Goal: Task Accomplishment & Management: Manage account settings

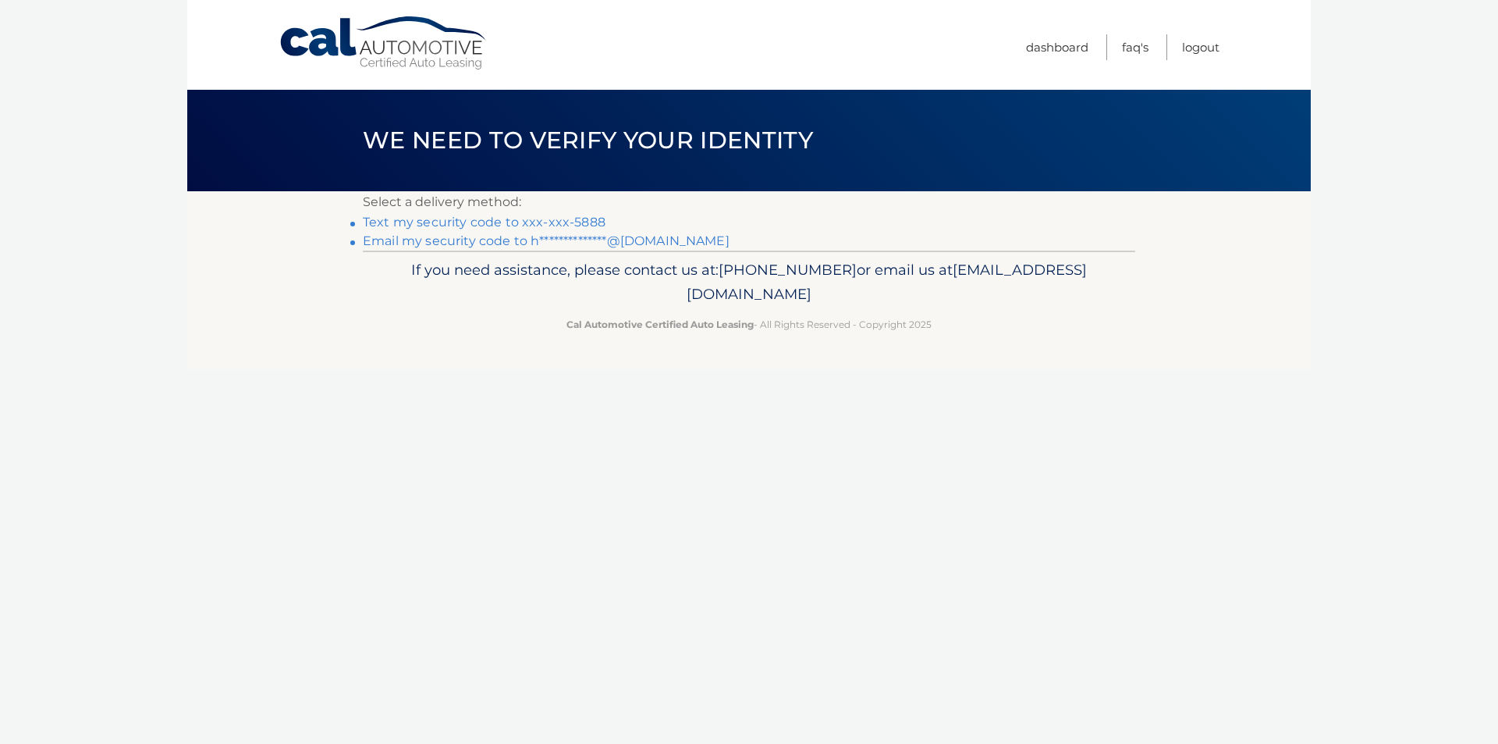
click at [410, 226] on link "Text my security code to xxx-xxx-5888" at bounding box center [484, 222] width 243 height 15
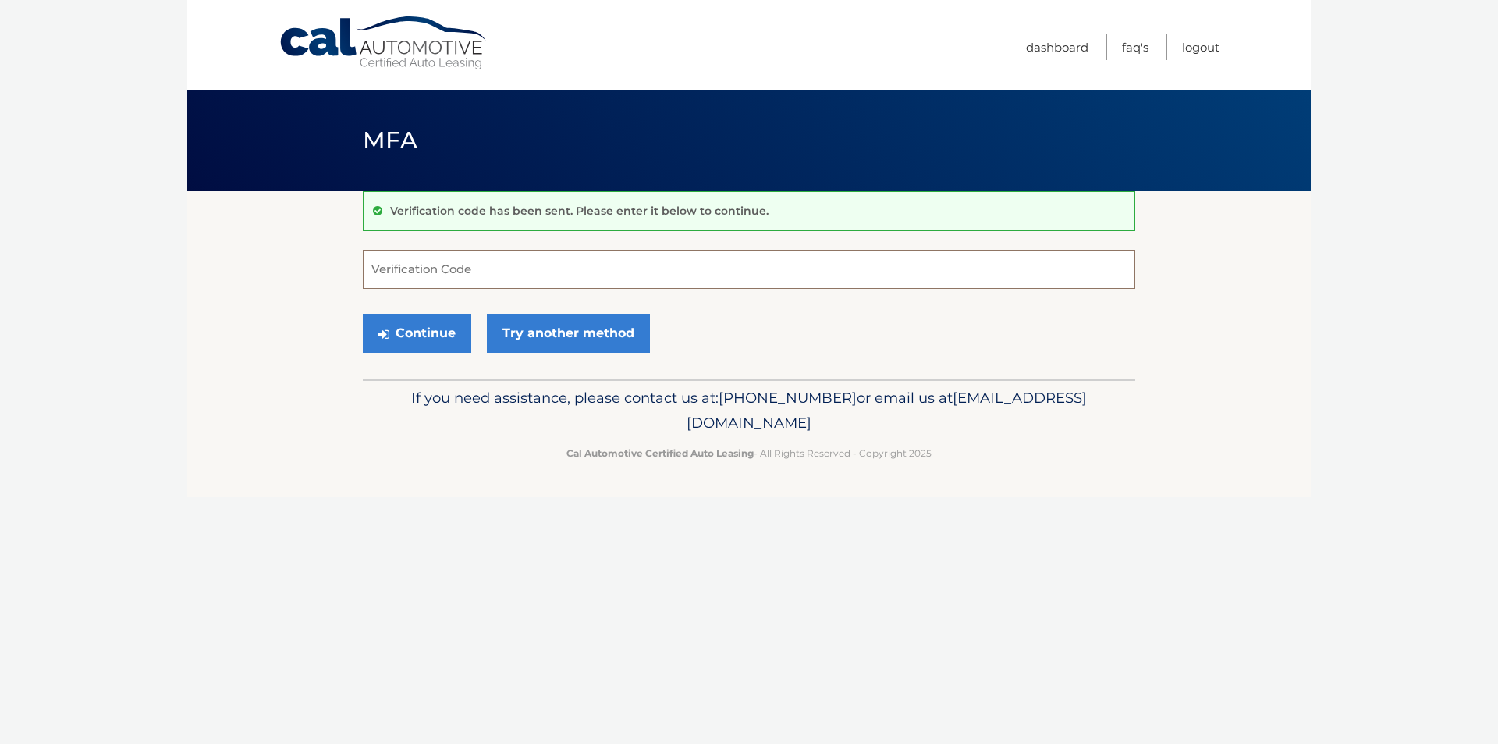
click at [431, 264] on input "Verification Code" at bounding box center [749, 269] width 772 height 39
type input "271877"
click at [407, 335] on button "Continue" at bounding box center [417, 333] width 108 height 39
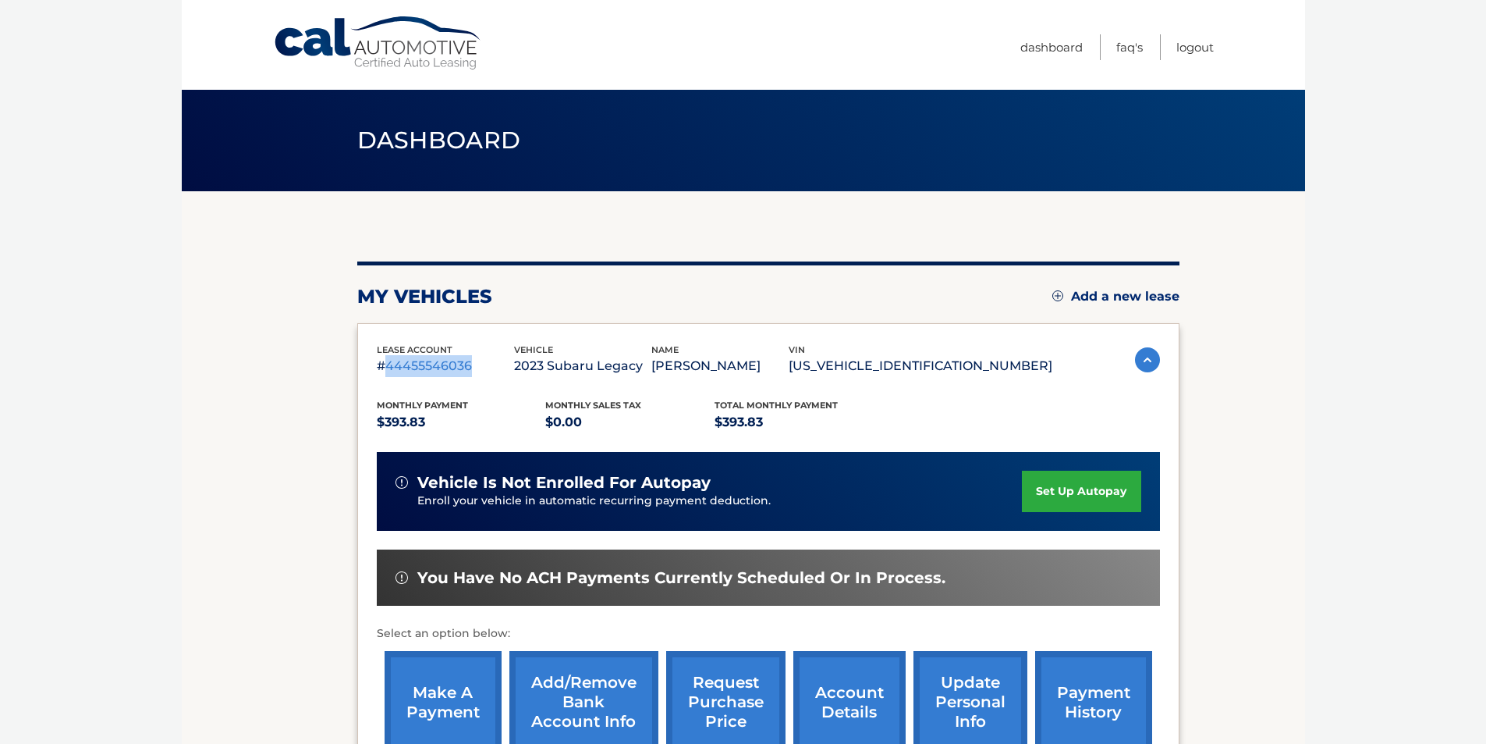
drag, startPoint x: 475, startPoint y: 361, endPoint x: 385, endPoint y: 363, distance: 89.7
click at [385, 363] on p "#44455546036" at bounding box center [445, 366] width 137 height 22
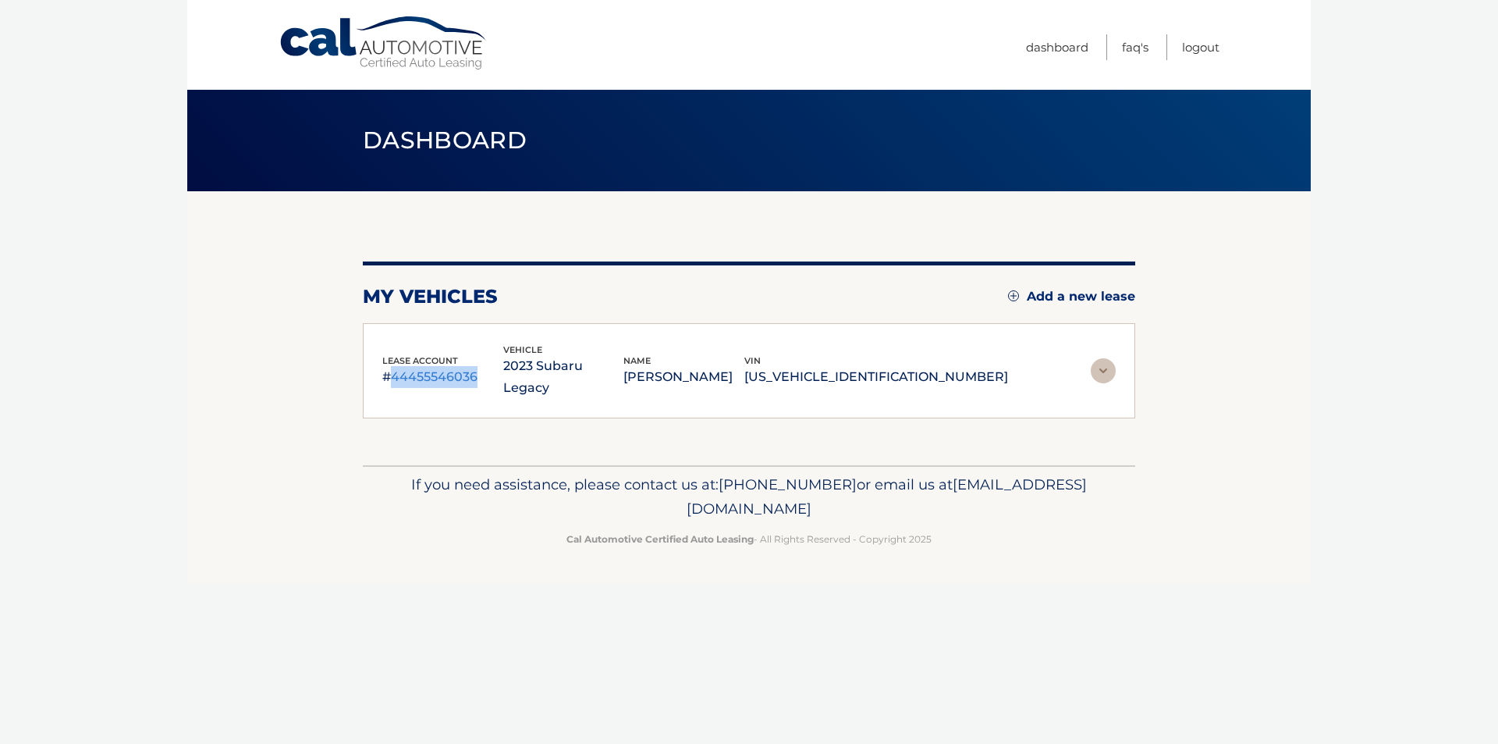
copy p "44455546036"
click at [1185, 48] on link "Logout" at bounding box center [1200, 47] width 37 height 26
